Goal: Information Seeking & Learning: Learn about a topic

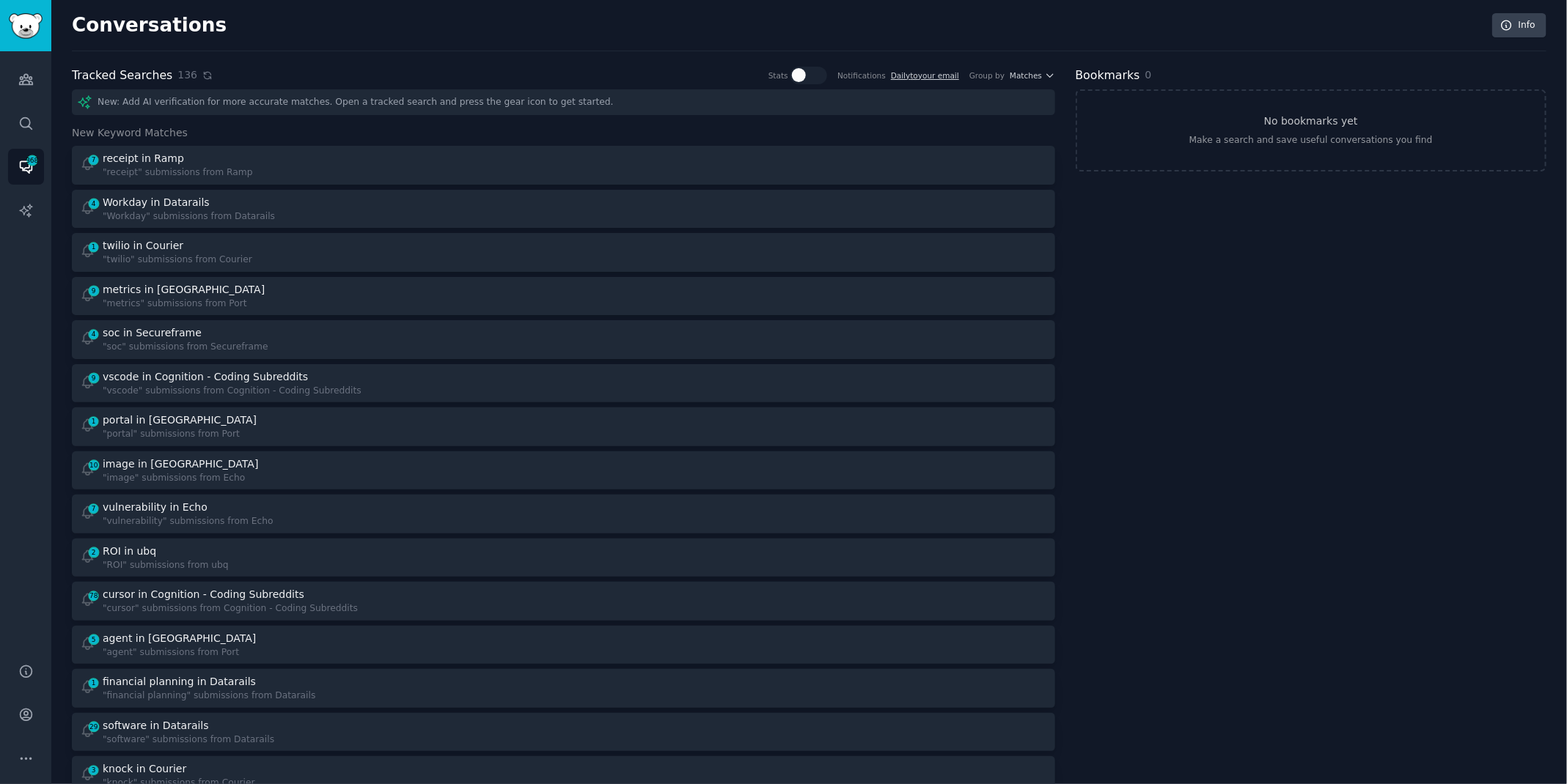
click at [202, 75] on icon at bounding box center [207, 75] width 10 height 10
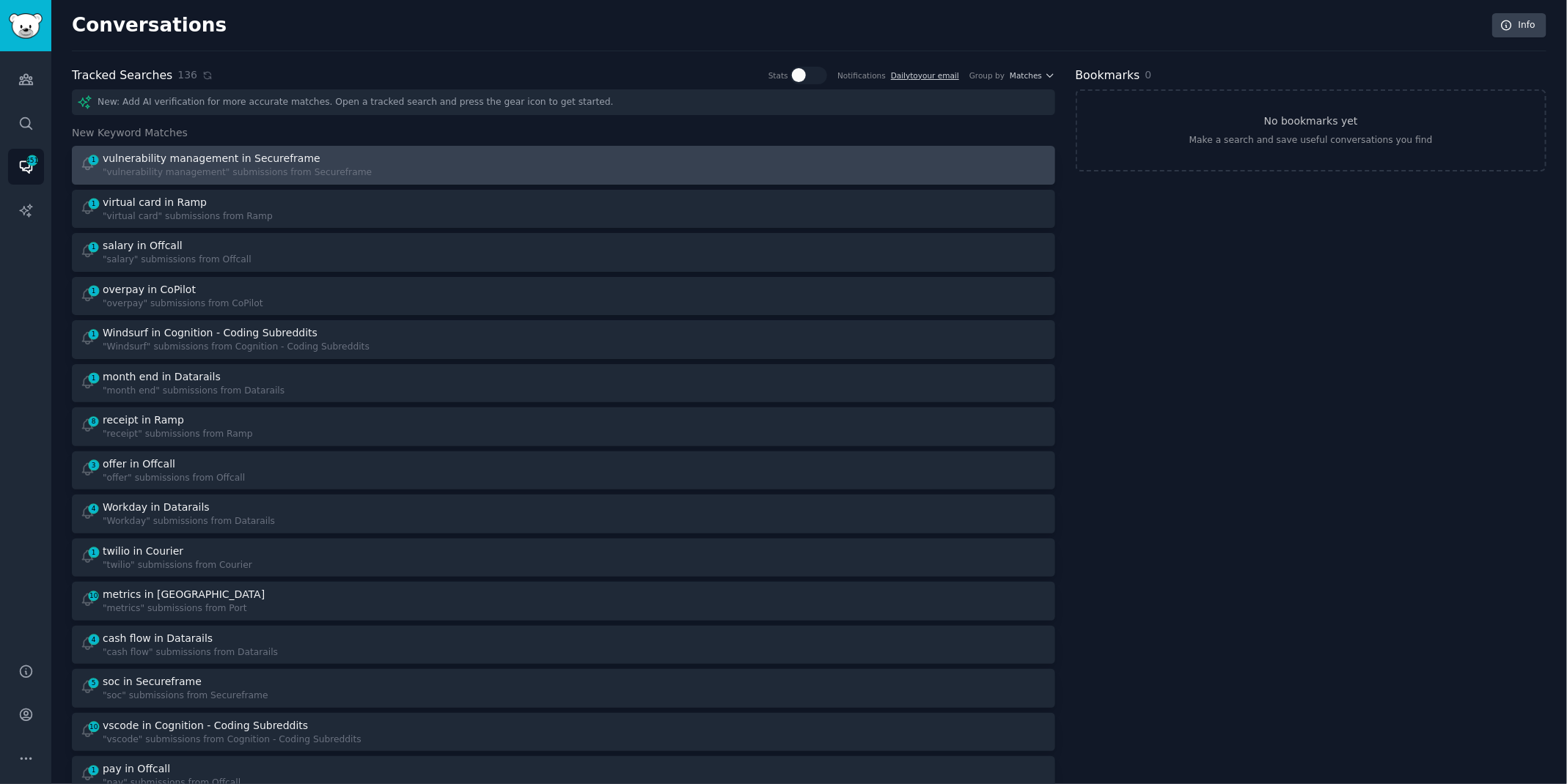
click at [327, 172] on div ""vulnerability management" submissions from Secureframe" at bounding box center [237, 172] width 269 height 13
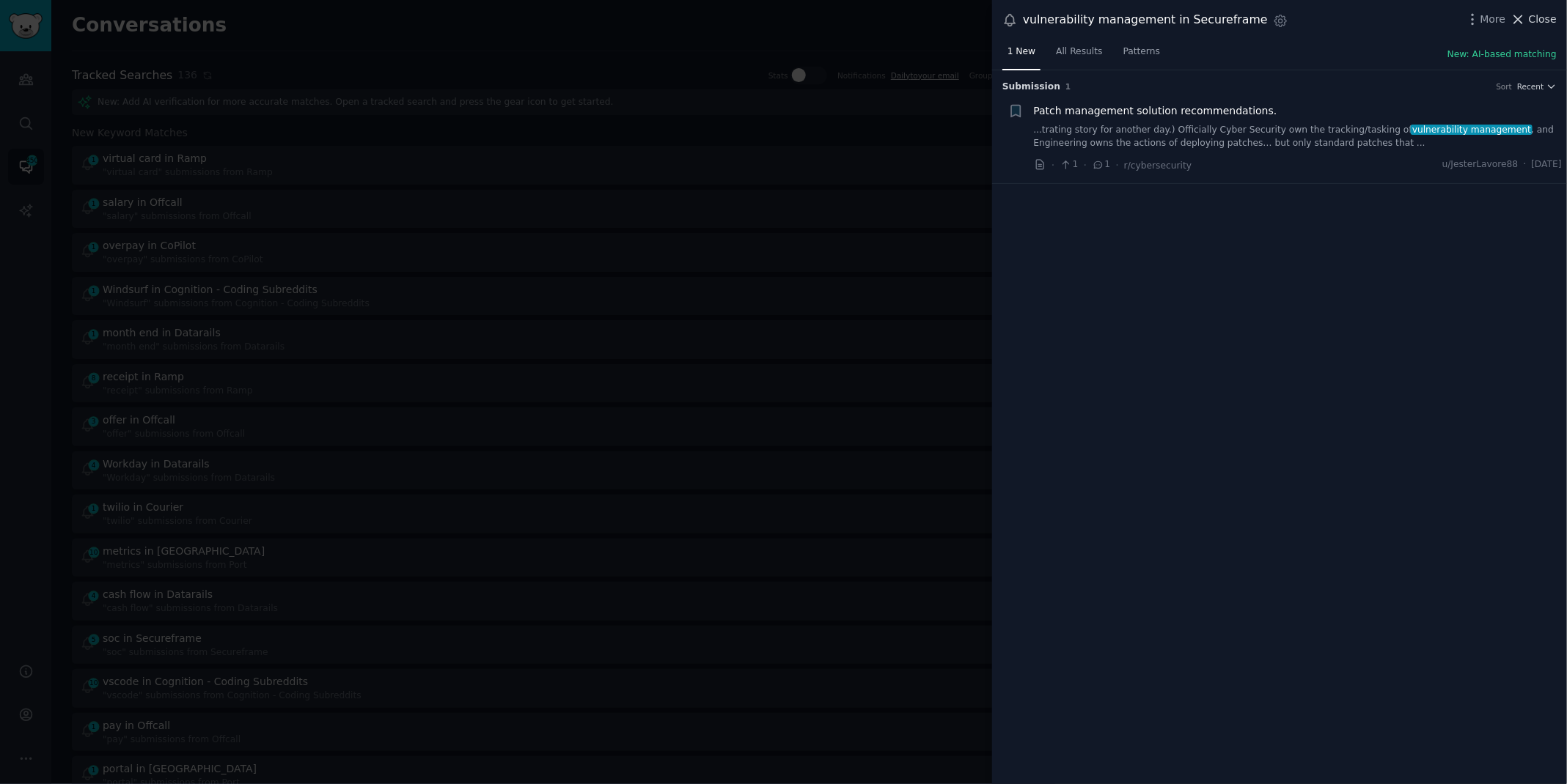
click at [1520, 19] on icon at bounding box center [1518, 20] width 8 height 8
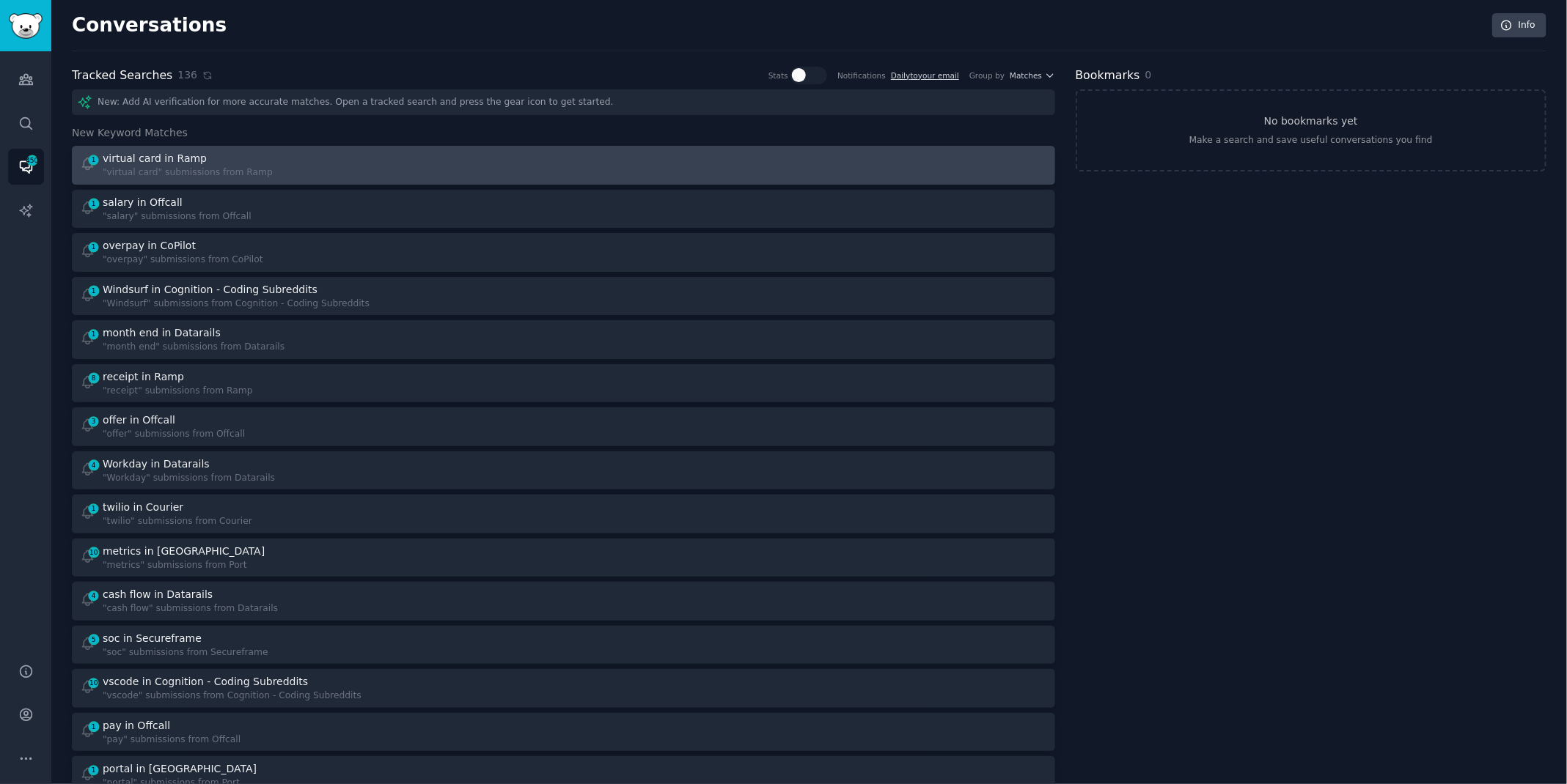
click at [366, 156] on div "1 virtual card in Ramp "virtual card" submissions from Ramp" at bounding box center [317, 164] width 473 height 28
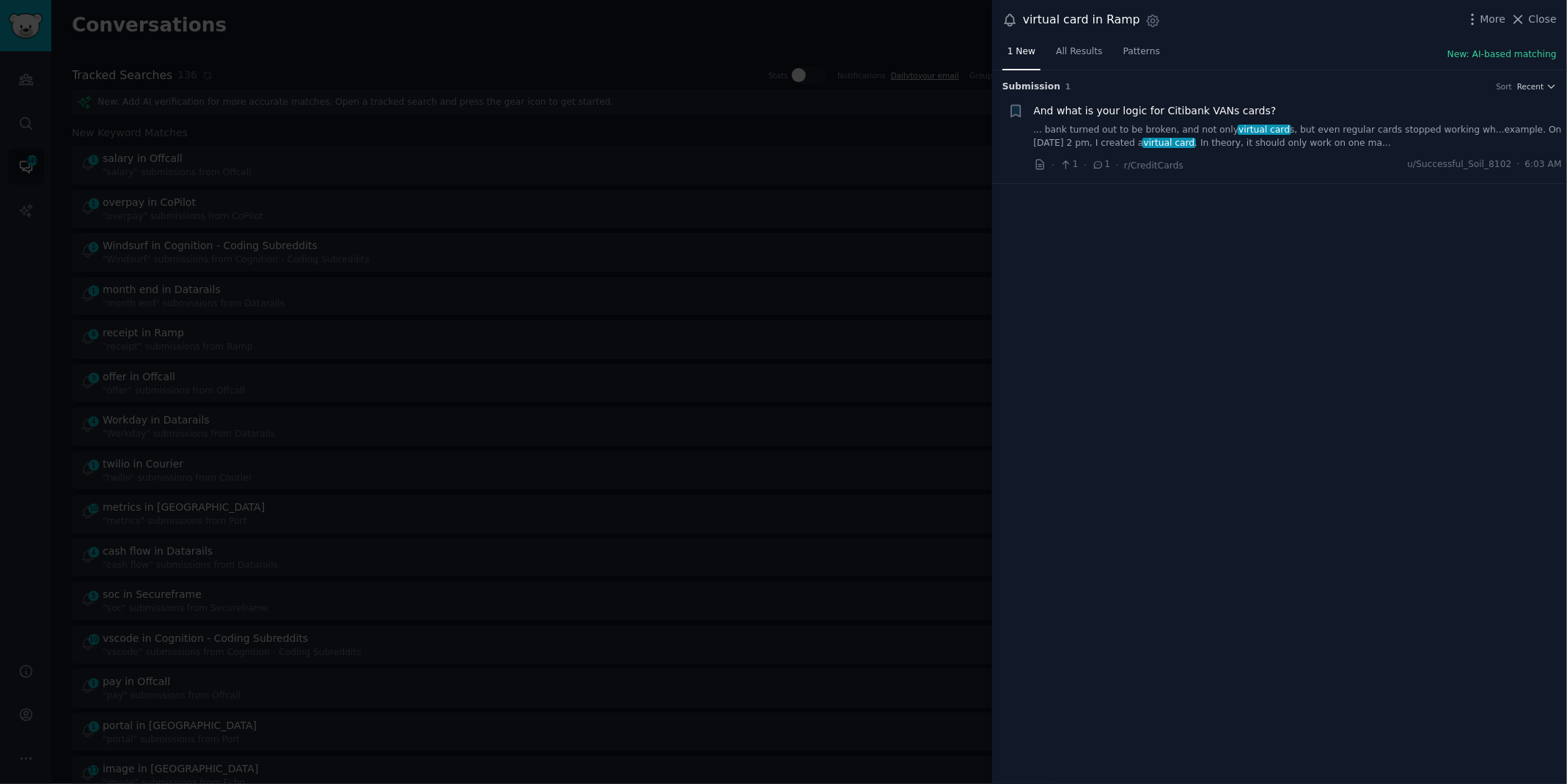
click at [1558, 17] on div "virtual card in Ramp Settings More Close" at bounding box center [1279, 20] width 575 height 40
click at [1549, 19] on span "Close" at bounding box center [1543, 20] width 27 height 16
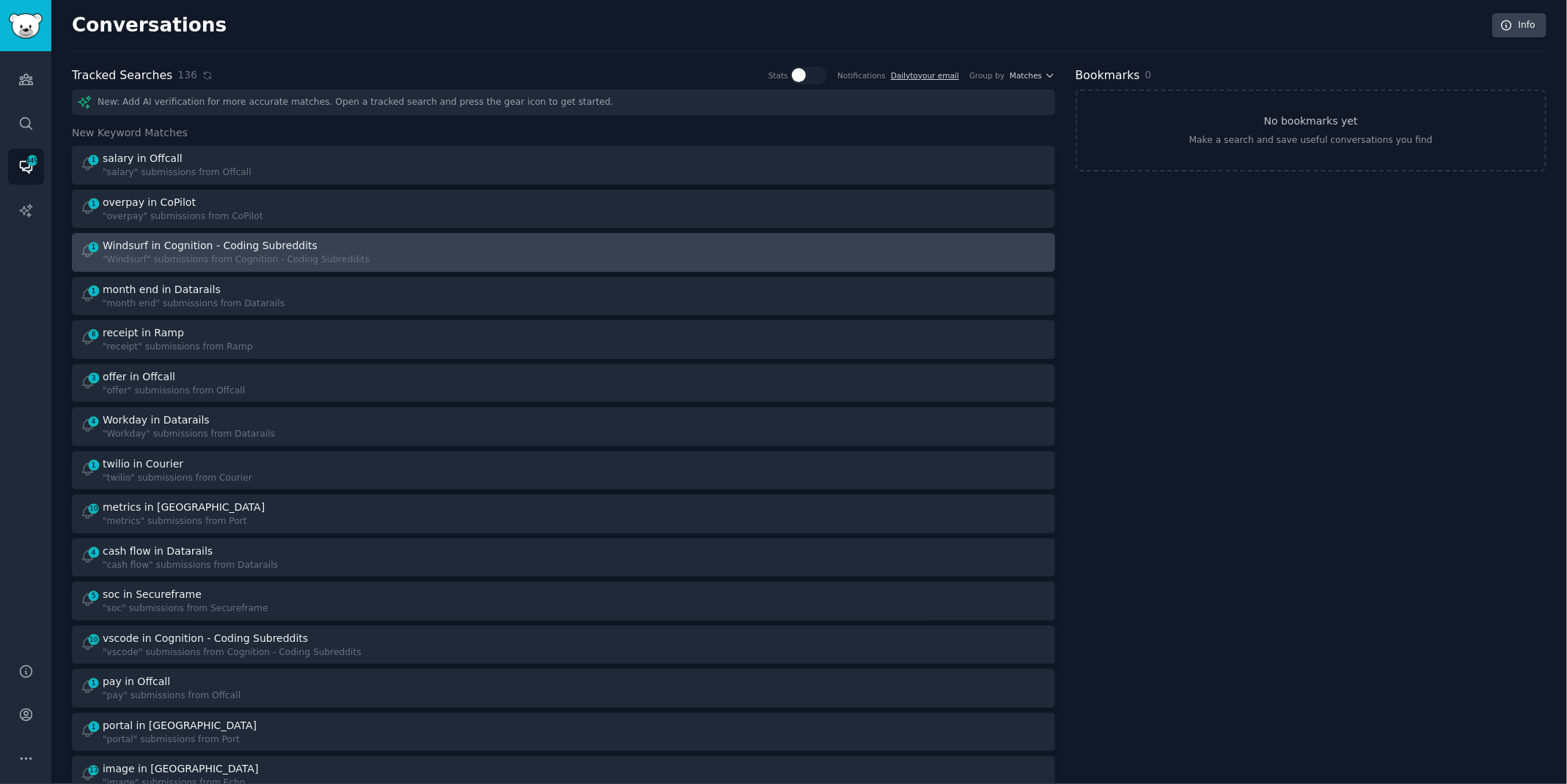
click at [496, 250] on div "1 Windsurf in Cognition - Coding Subreddits "Windsurf" submissions from Cogniti…" at bounding box center [317, 252] width 473 height 28
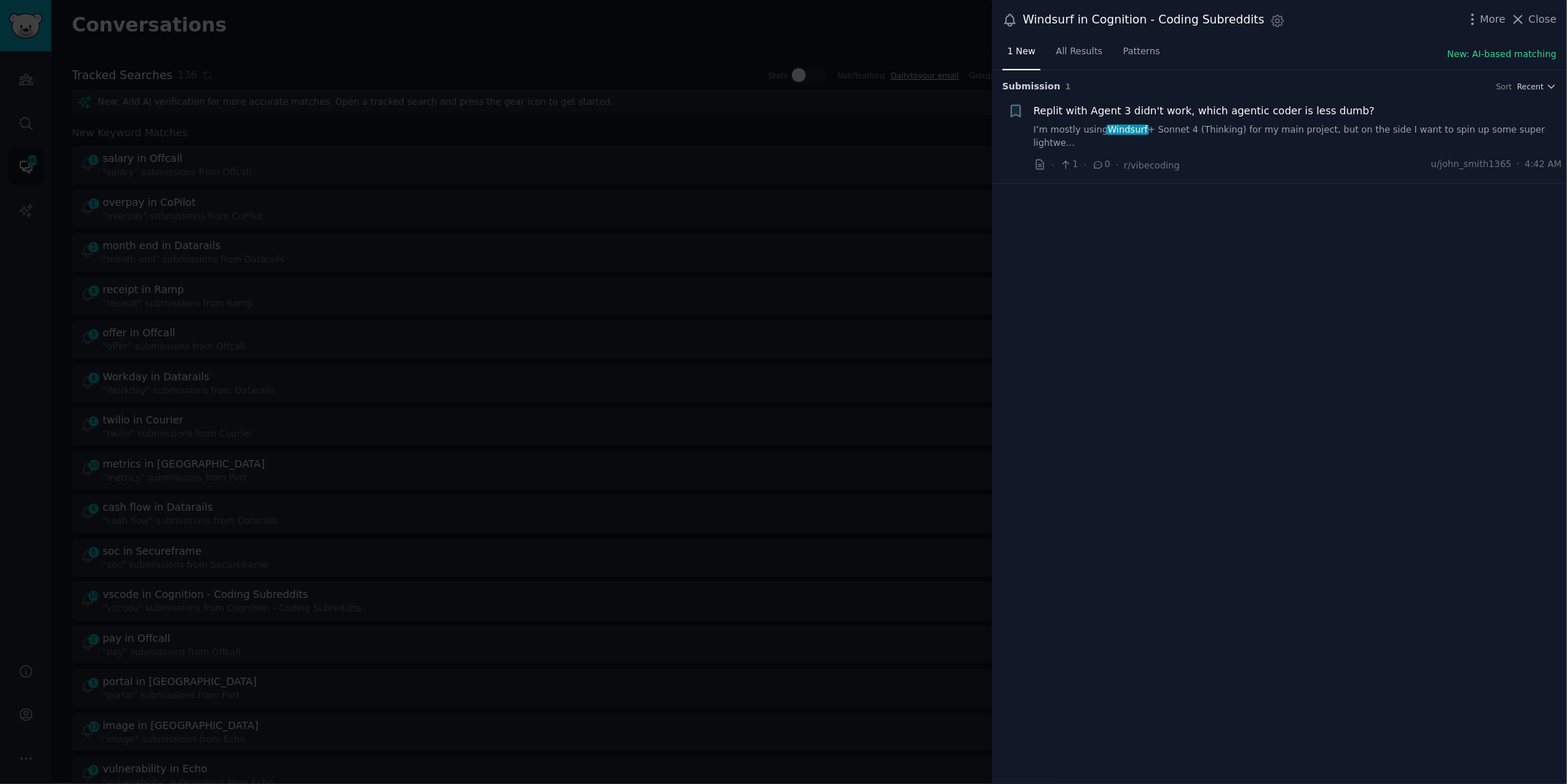
click at [1237, 132] on link "I’m mostly using Windsurf + Sonnet 4 (Thinking) for my main project, but on the…" at bounding box center [1298, 137] width 528 height 25
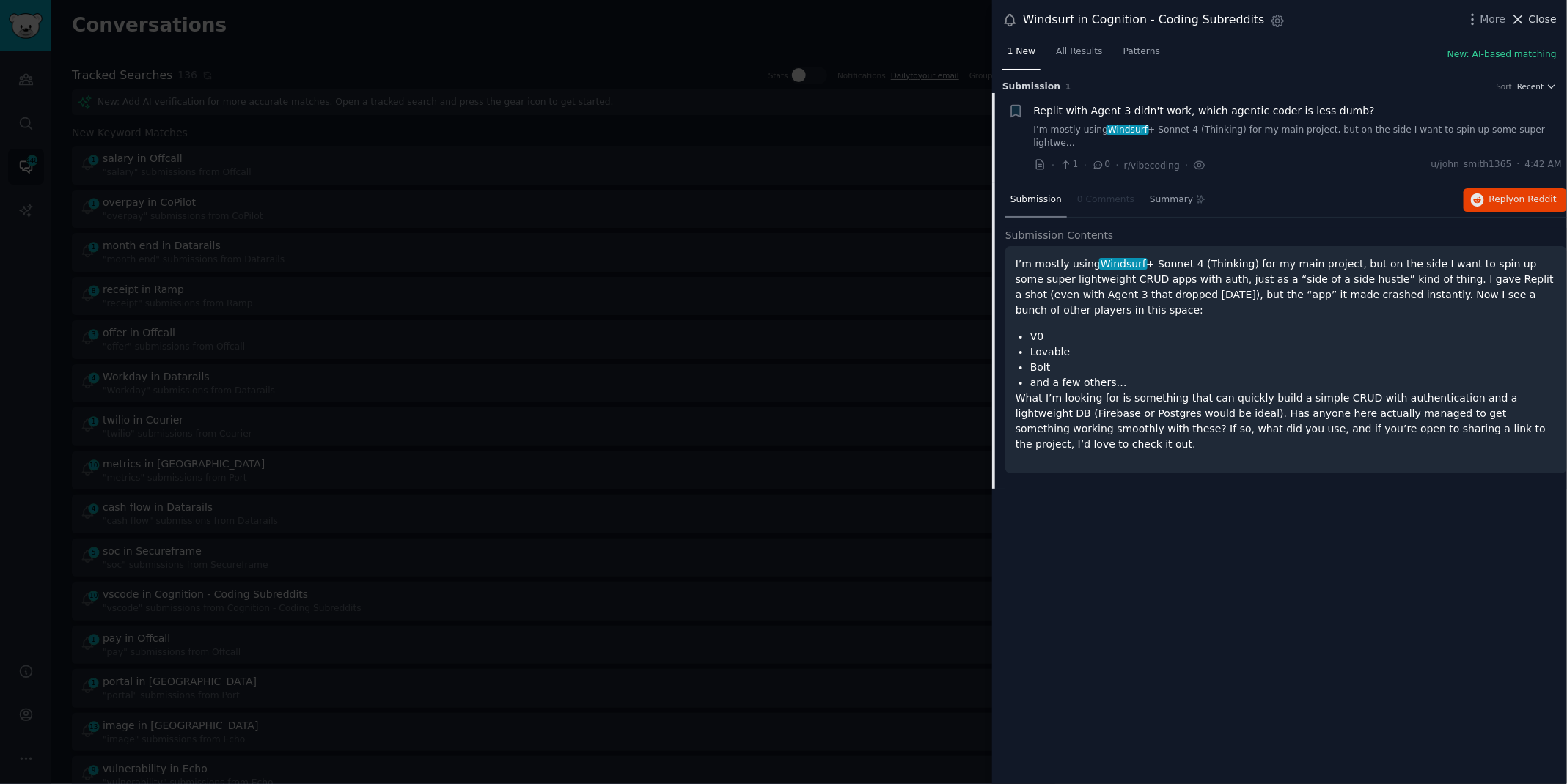
click at [1532, 24] on span "Close" at bounding box center [1543, 20] width 27 height 16
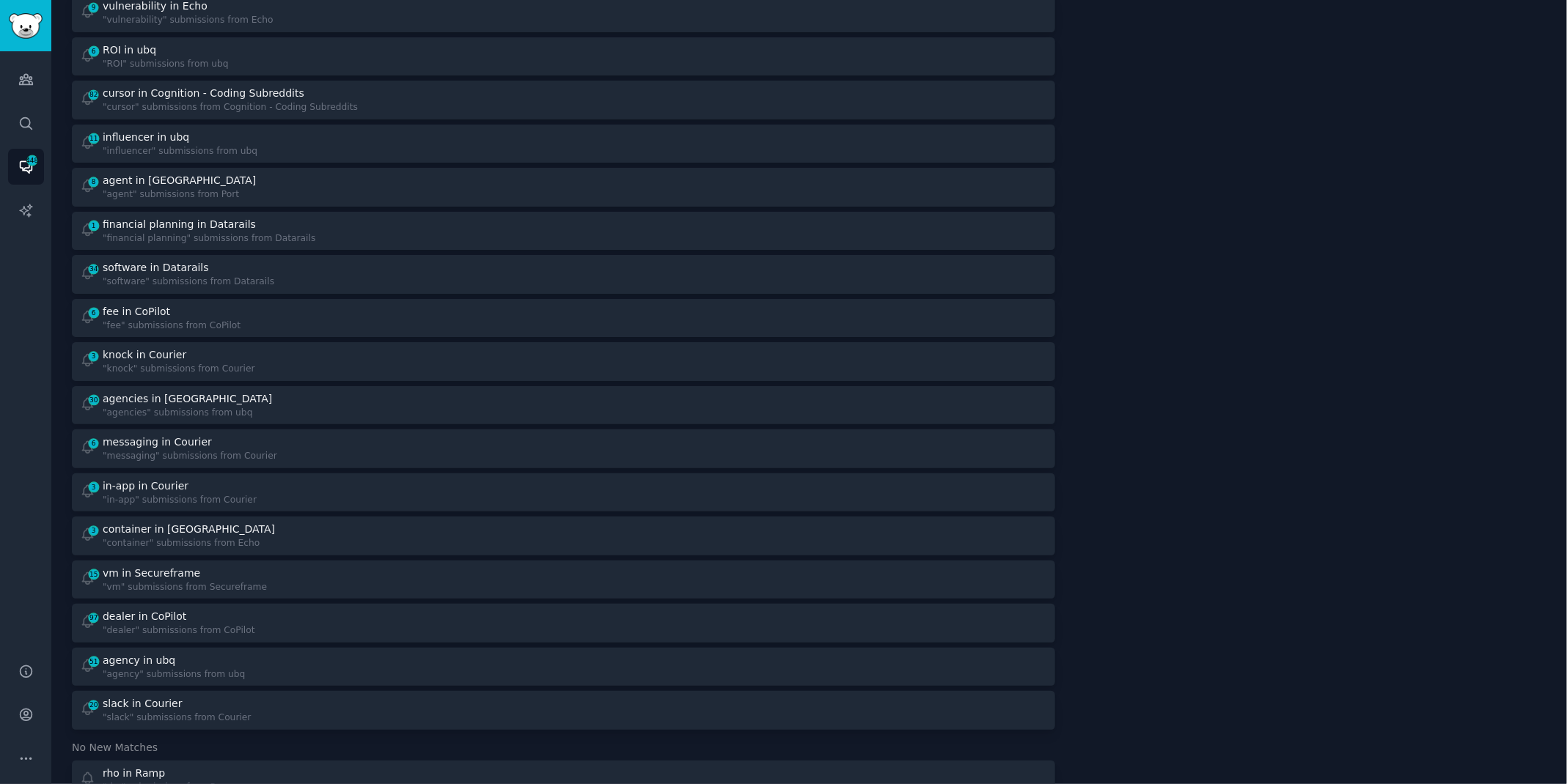
scroll to position [806, 0]
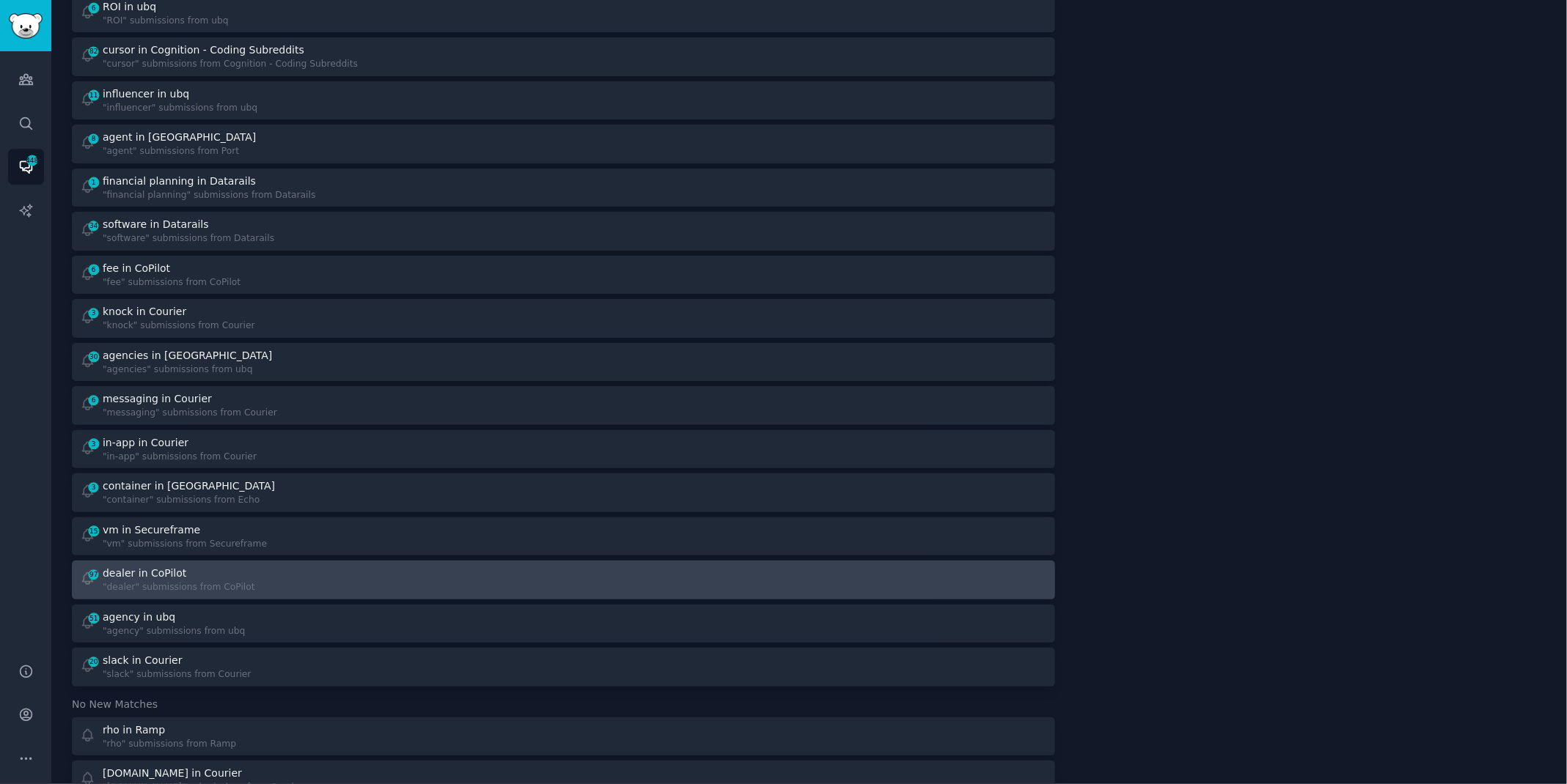
click at [247, 584] on div ""dealer" submissions from CoPilot" at bounding box center [179, 587] width 153 height 13
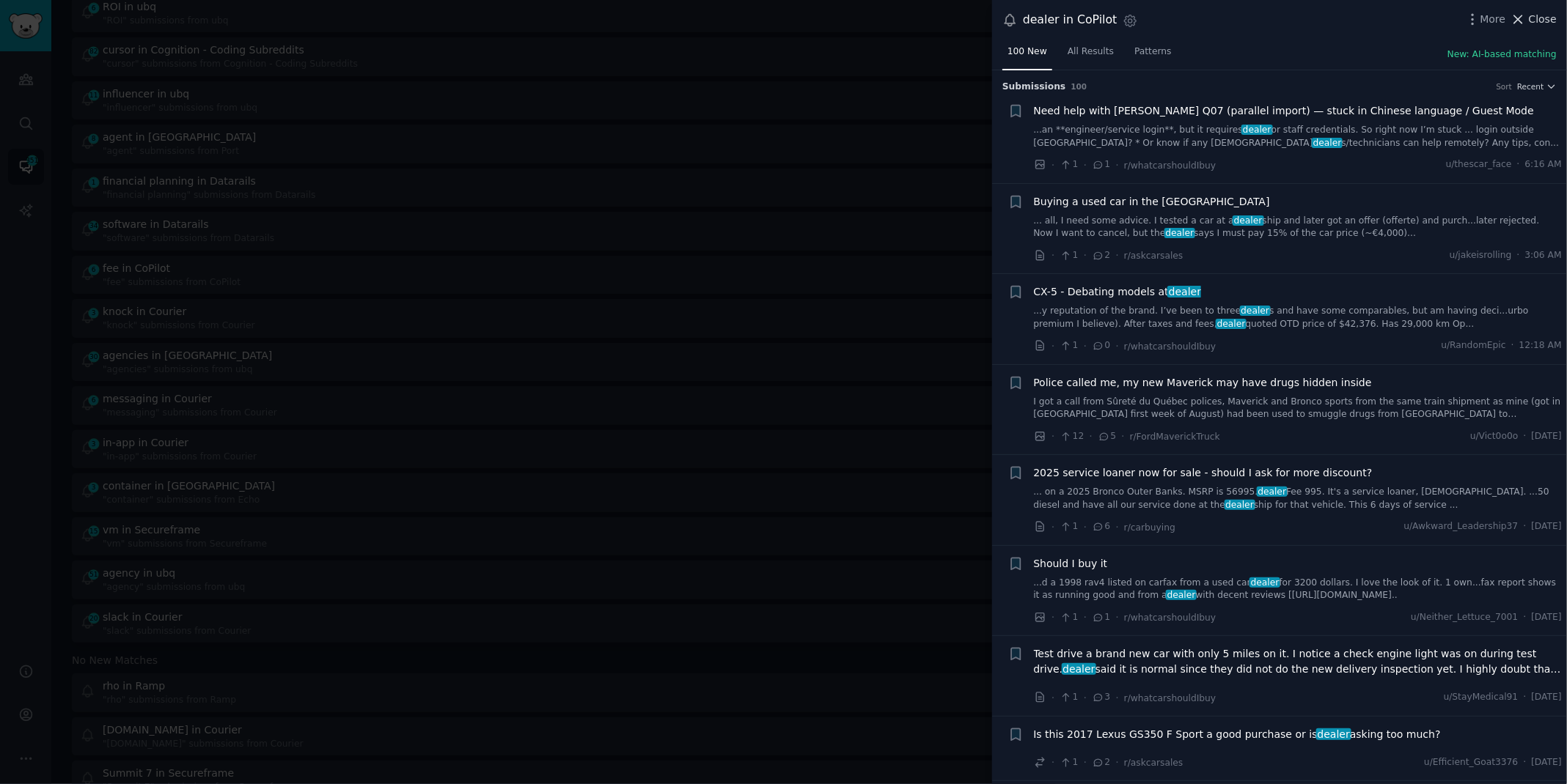
click at [1532, 13] on span "Close" at bounding box center [1543, 20] width 27 height 16
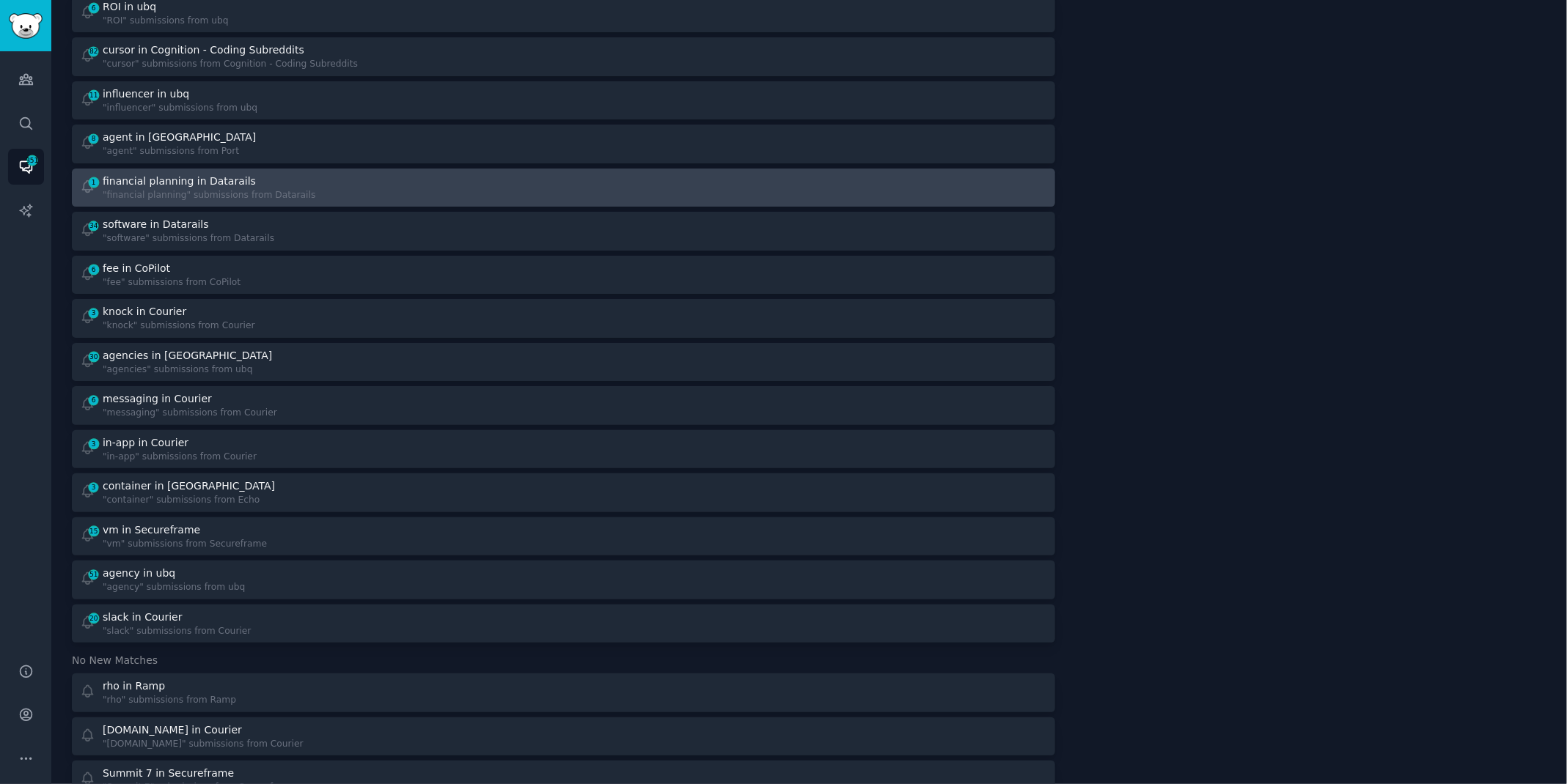
click at [490, 186] on div "1 financial planning in Datarails "financial planning" submissions from Datarai…" at bounding box center [317, 188] width 473 height 28
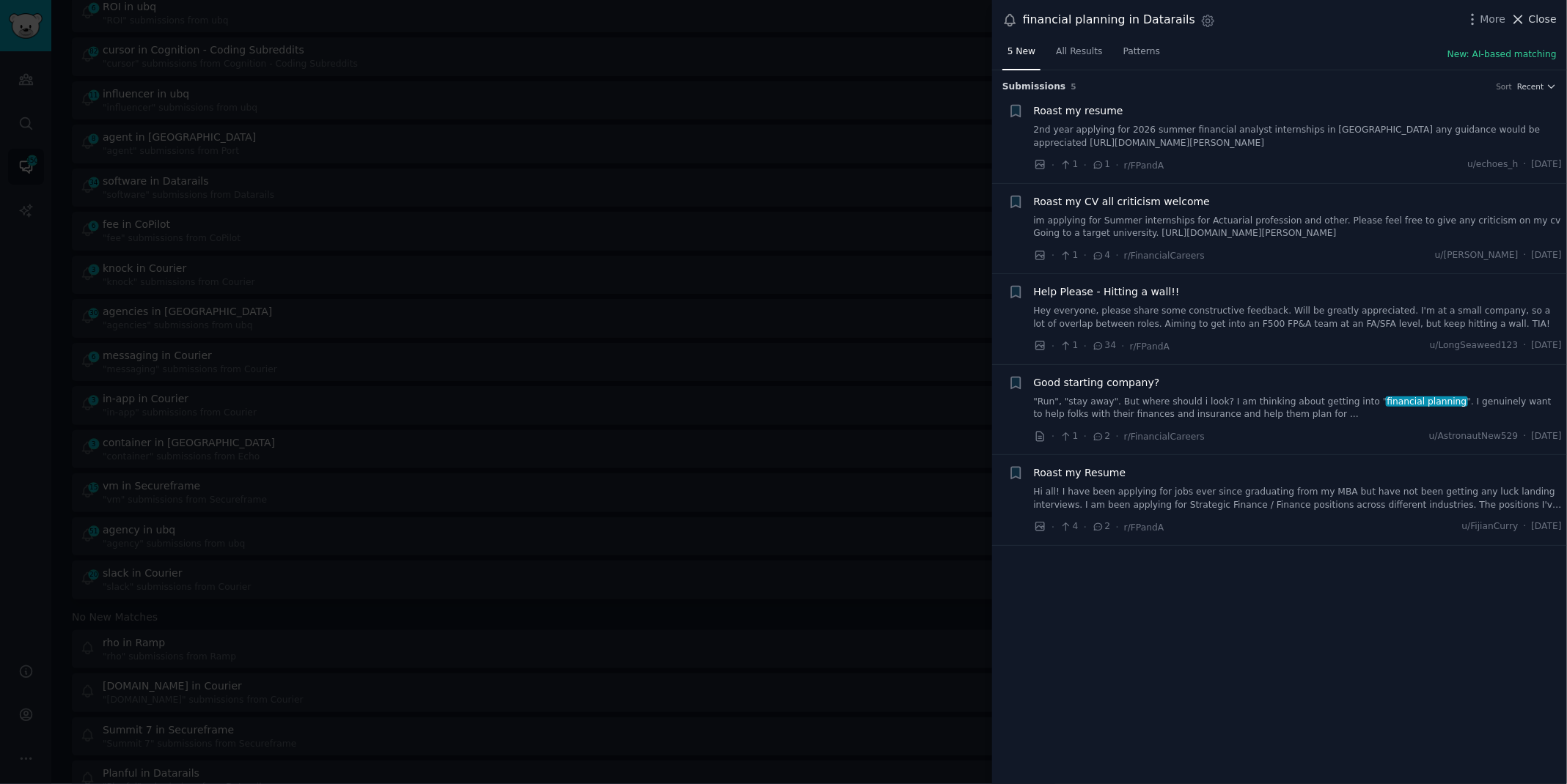
click at [1533, 19] on span "Close" at bounding box center [1543, 20] width 27 height 16
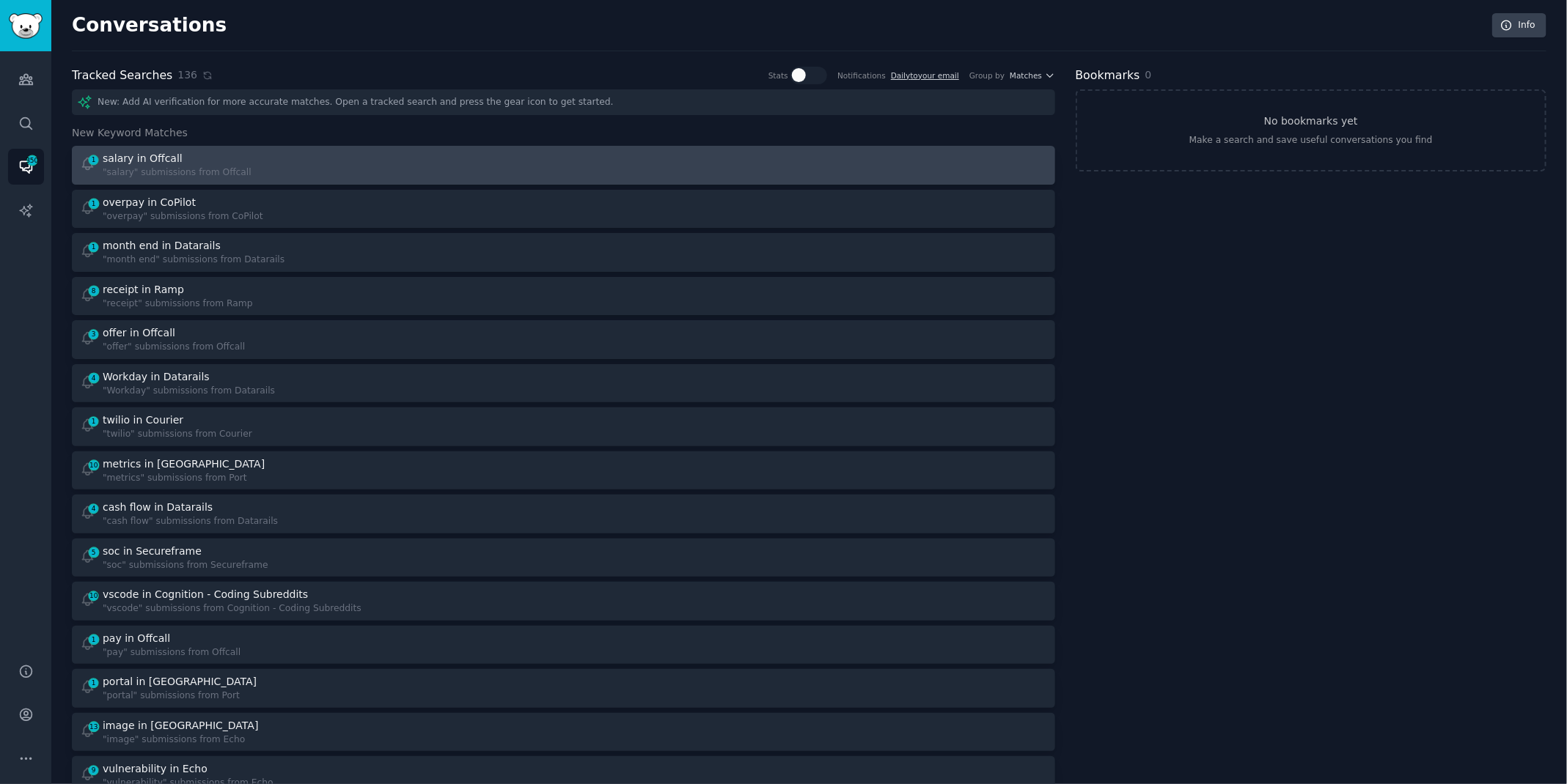
click at [221, 171] on div ""salary" submissions from Offcall" at bounding box center [177, 172] width 149 height 13
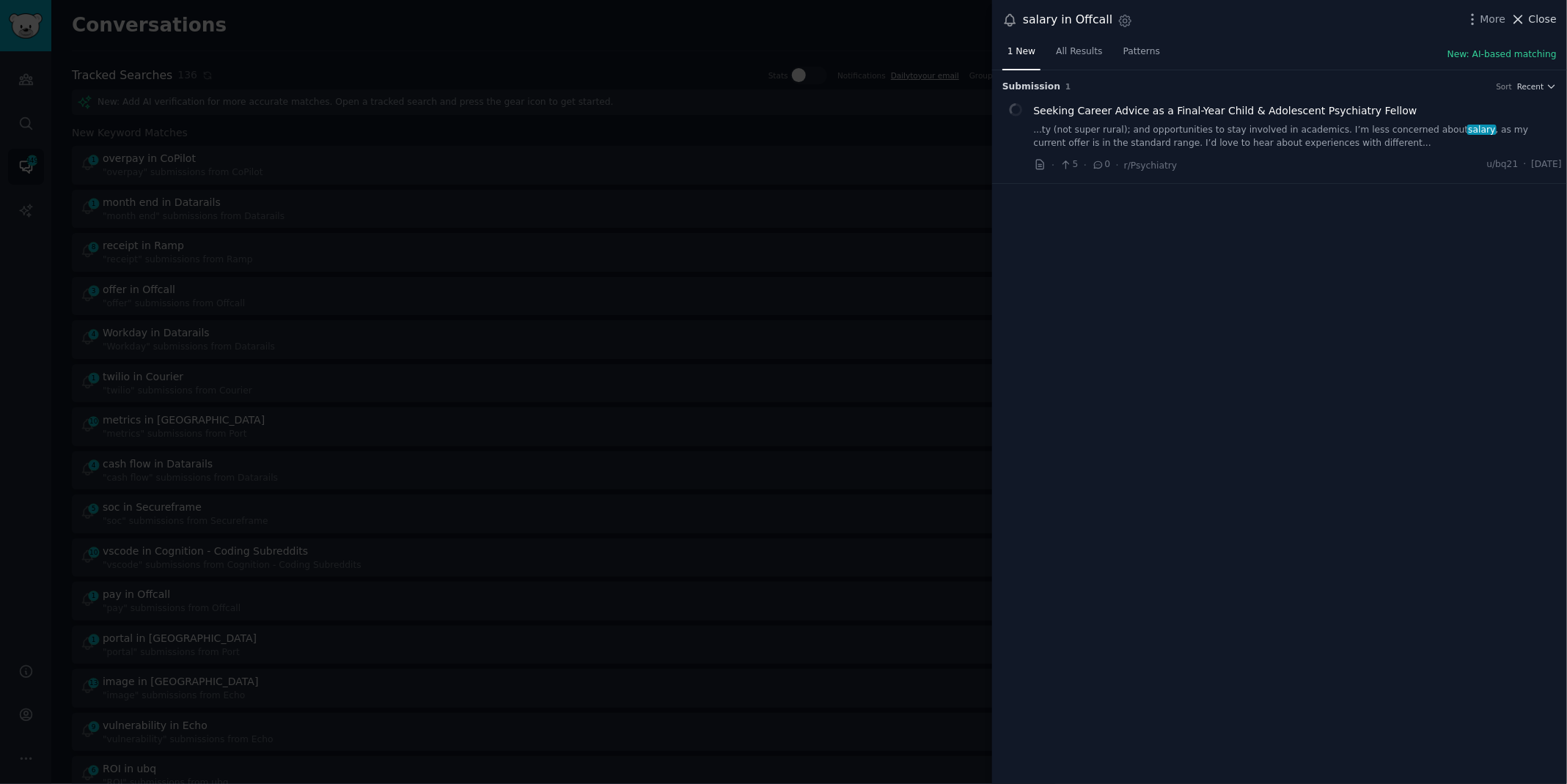
click at [1541, 22] on span "Close" at bounding box center [1543, 20] width 27 height 16
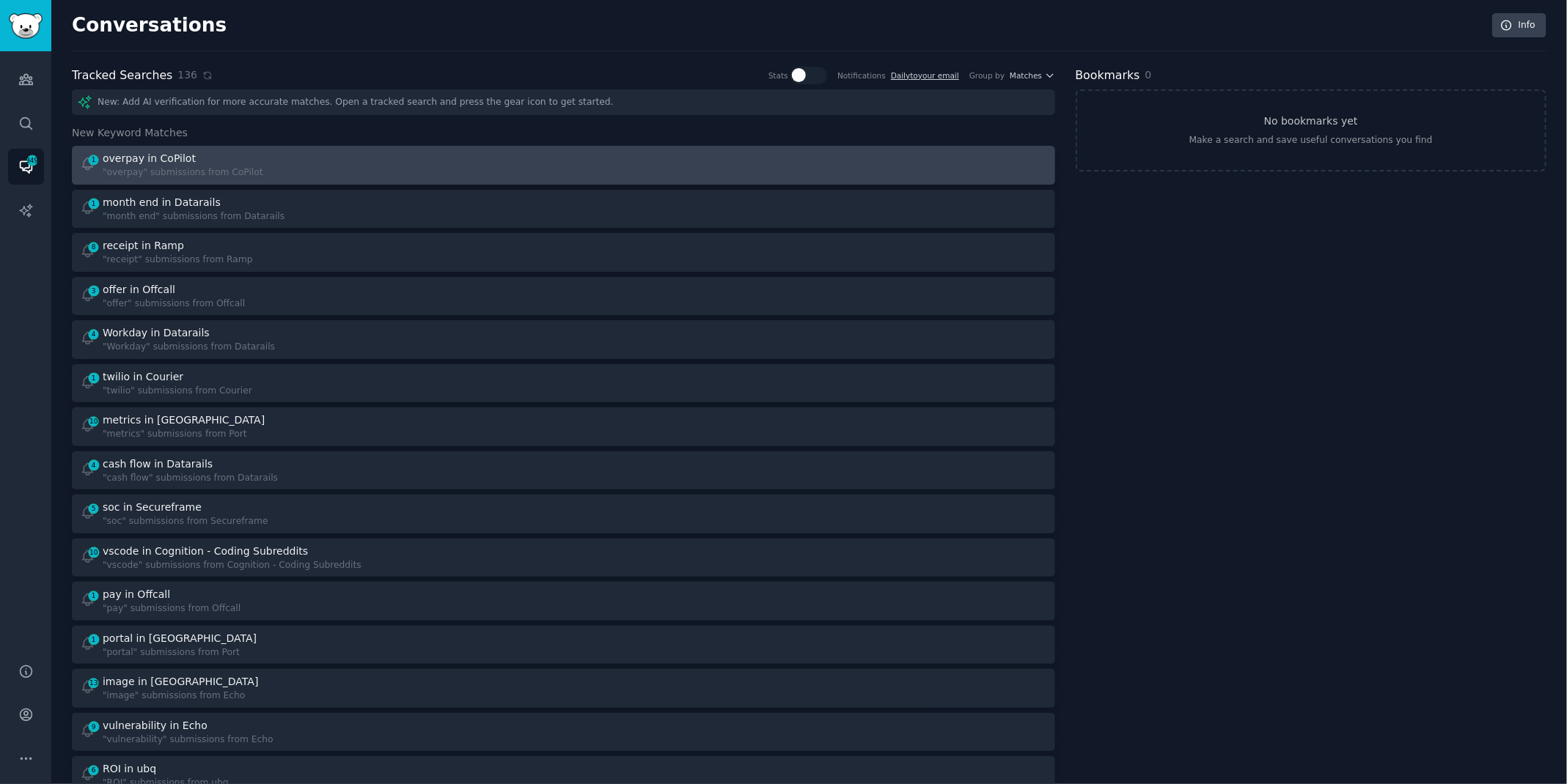
click at [361, 169] on div "1 overpay in CoPilot "overpay" submissions from CoPilot" at bounding box center [317, 164] width 473 height 28
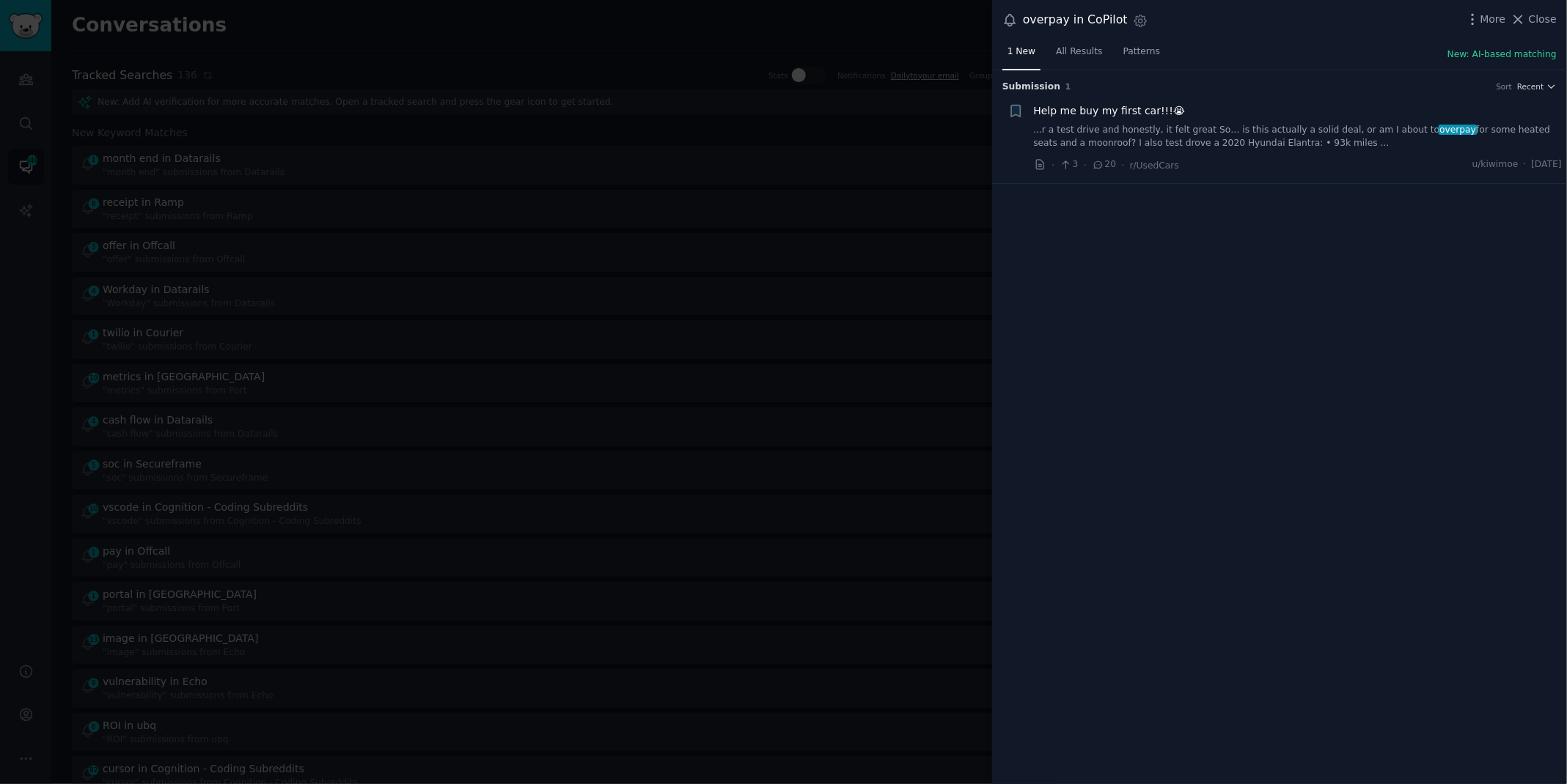
click at [1242, 136] on link "...r a test drive and honestly, it felt great So… is this actually a solid deal…" at bounding box center [1298, 137] width 528 height 25
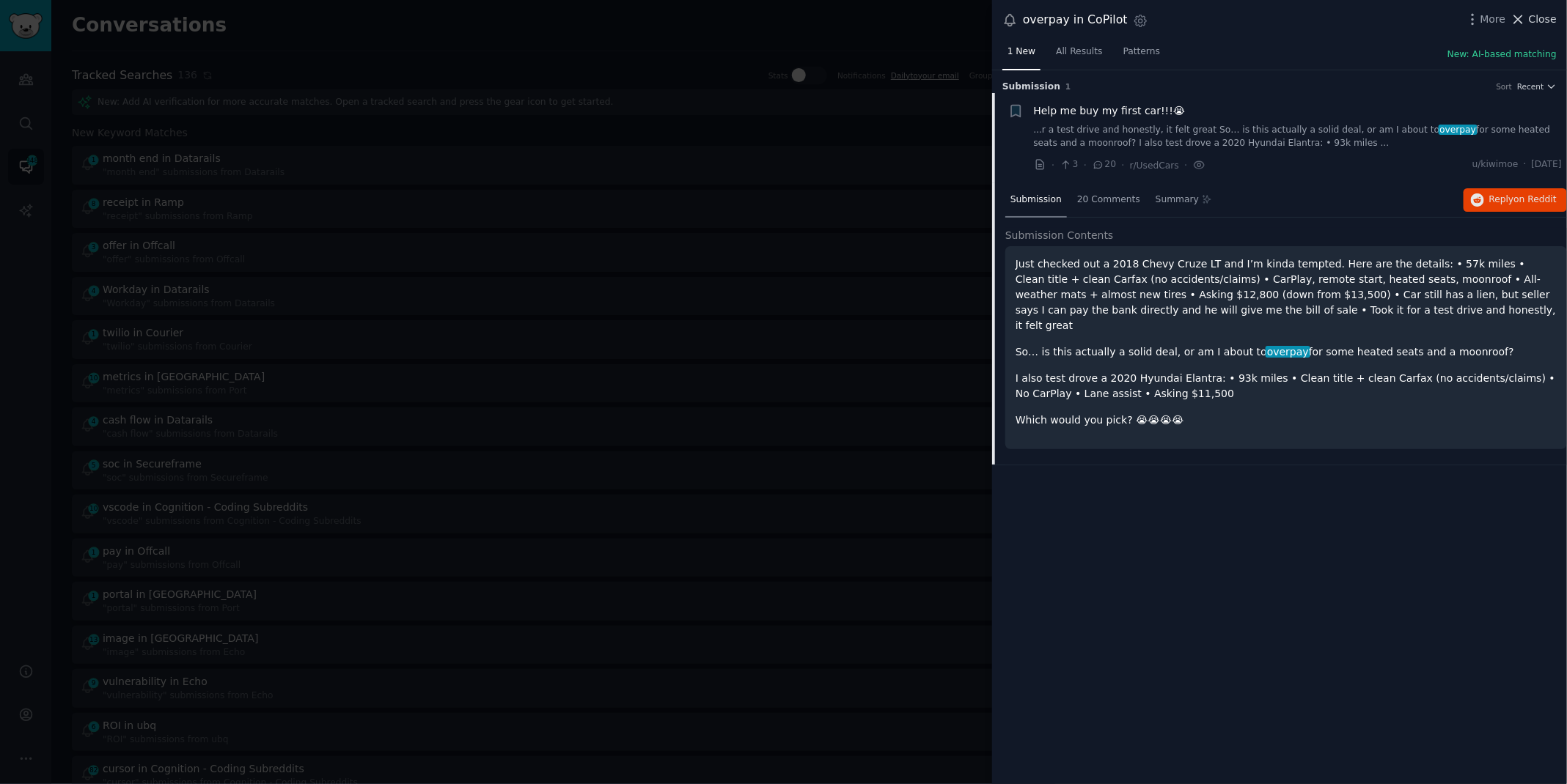
click at [1552, 18] on span "Close" at bounding box center [1543, 20] width 27 height 16
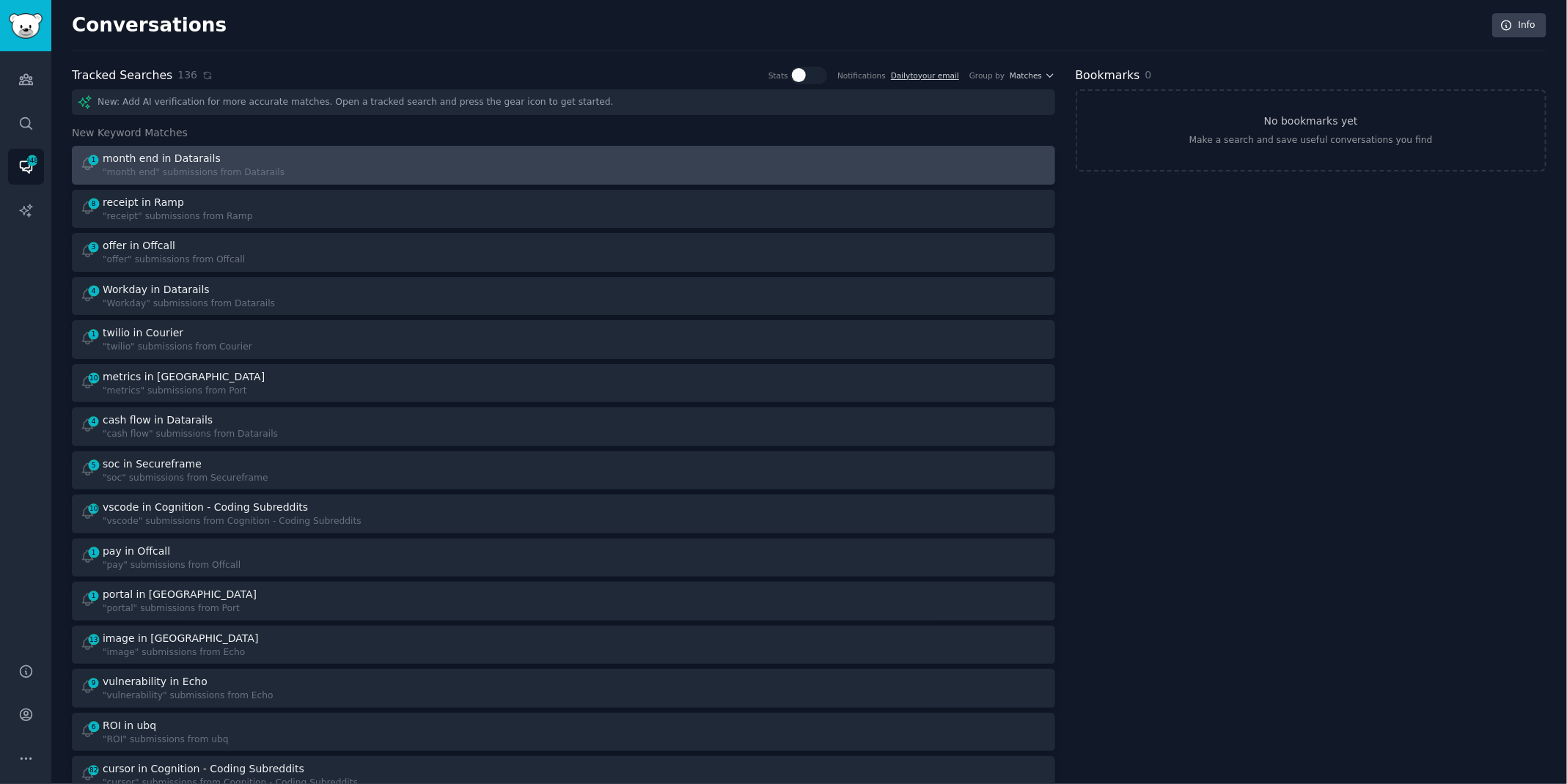
click at [411, 148] on link "1 month end in Datarails "month end" submissions from Datarails" at bounding box center [562, 165] width 983 height 39
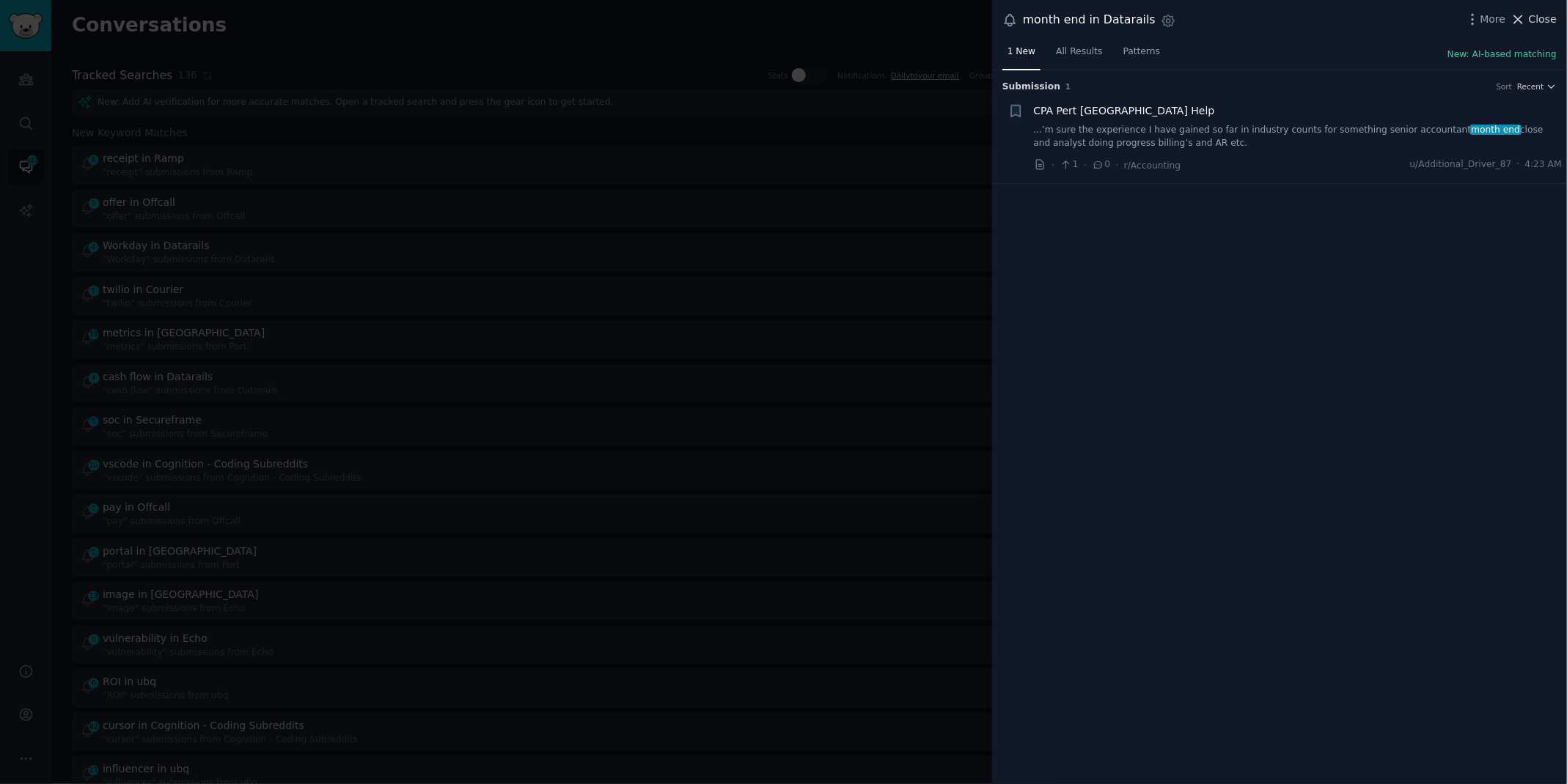
click at [1520, 21] on icon at bounding box center [1518, 20] width 8 height 8
